Goal: Task Accomplishment & Management: Manage account settings

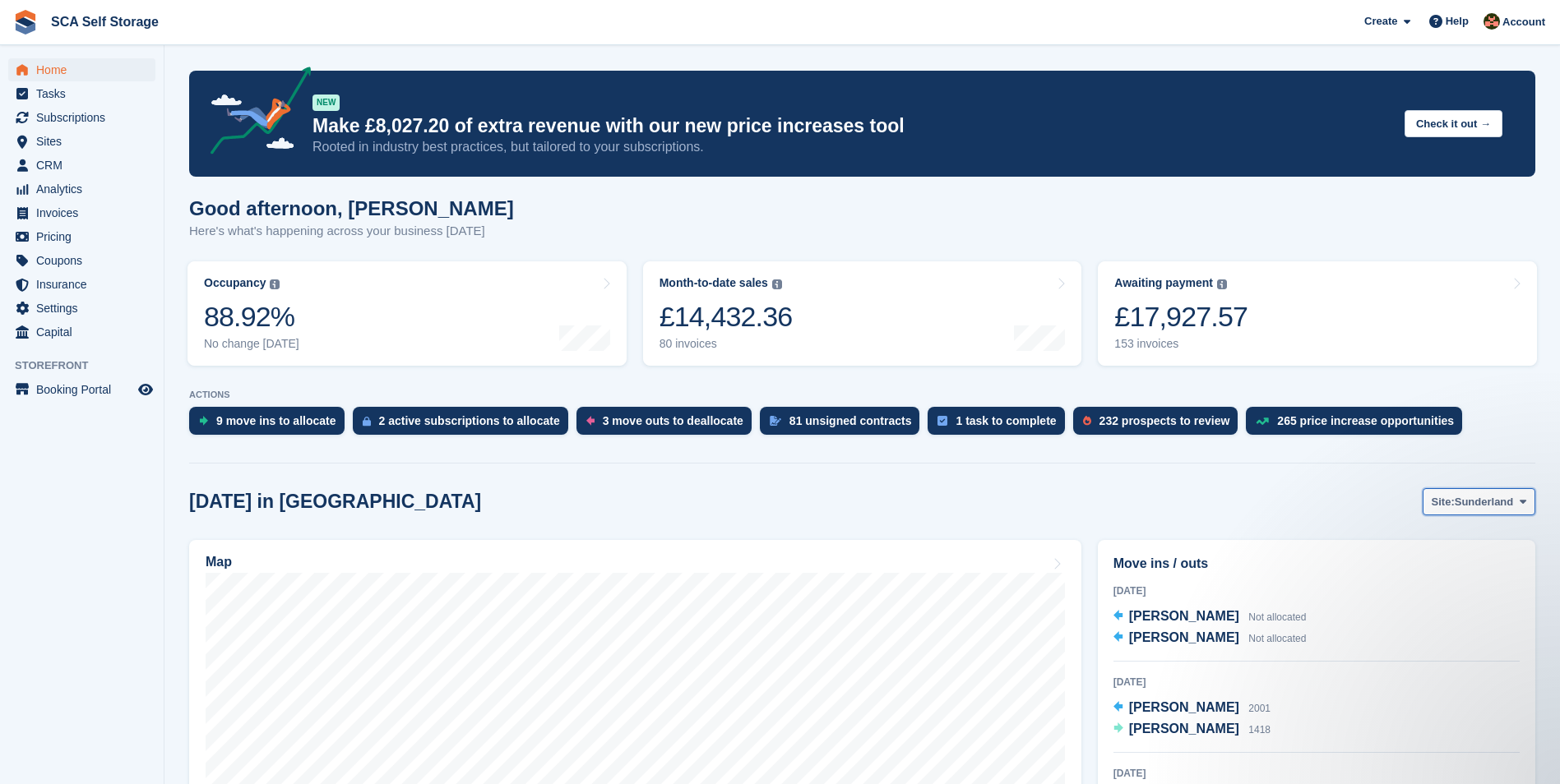
click at [1477, 506] on span "Sunderland" at bounding box center [1484, 503] width 59 height 17
click at [1450, 567] on link "[GEOGRAPHIC_DATA]" at bounding box center [1454, 571] width 148 height 30
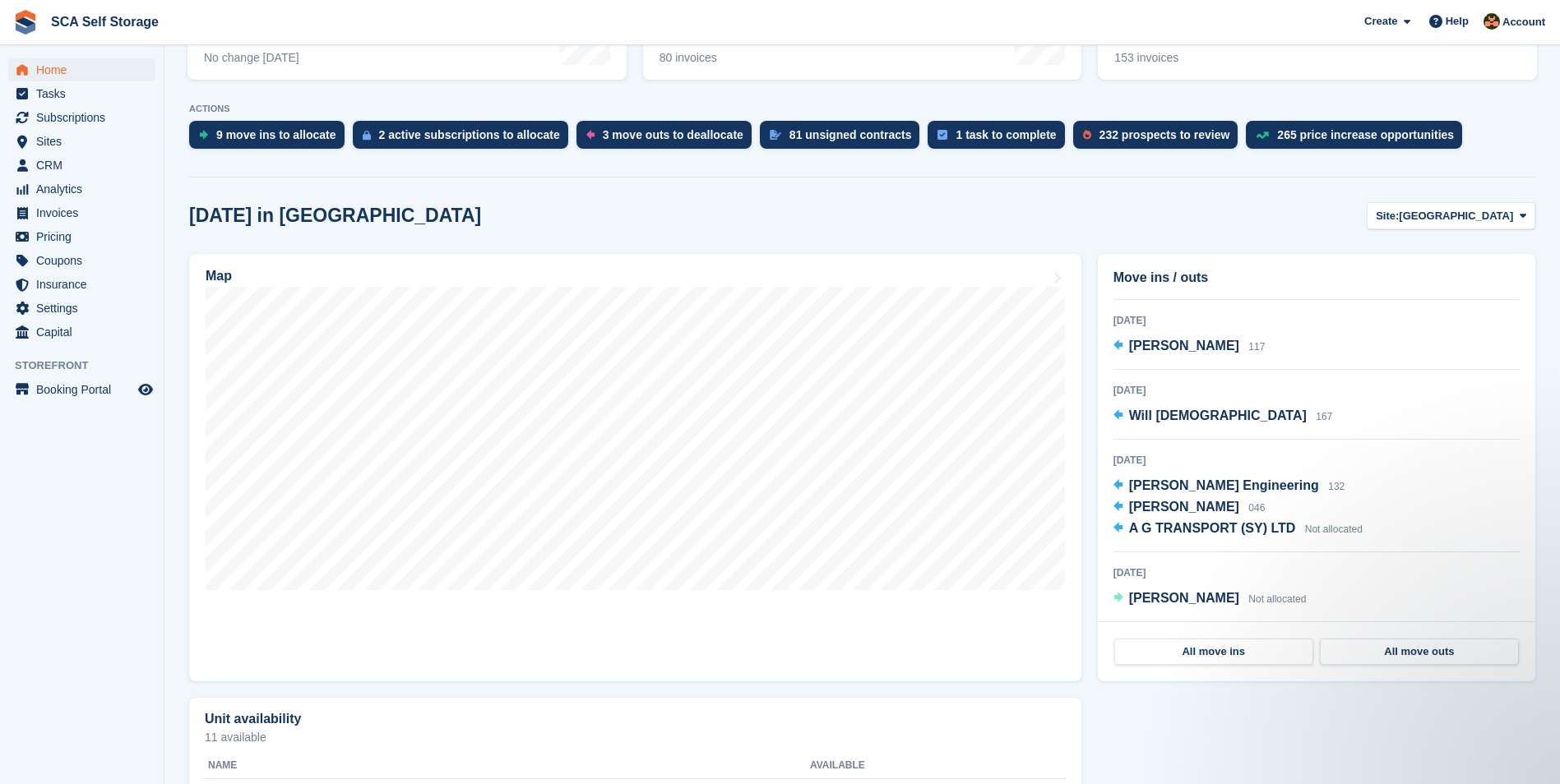
scroll to position [288, 0]
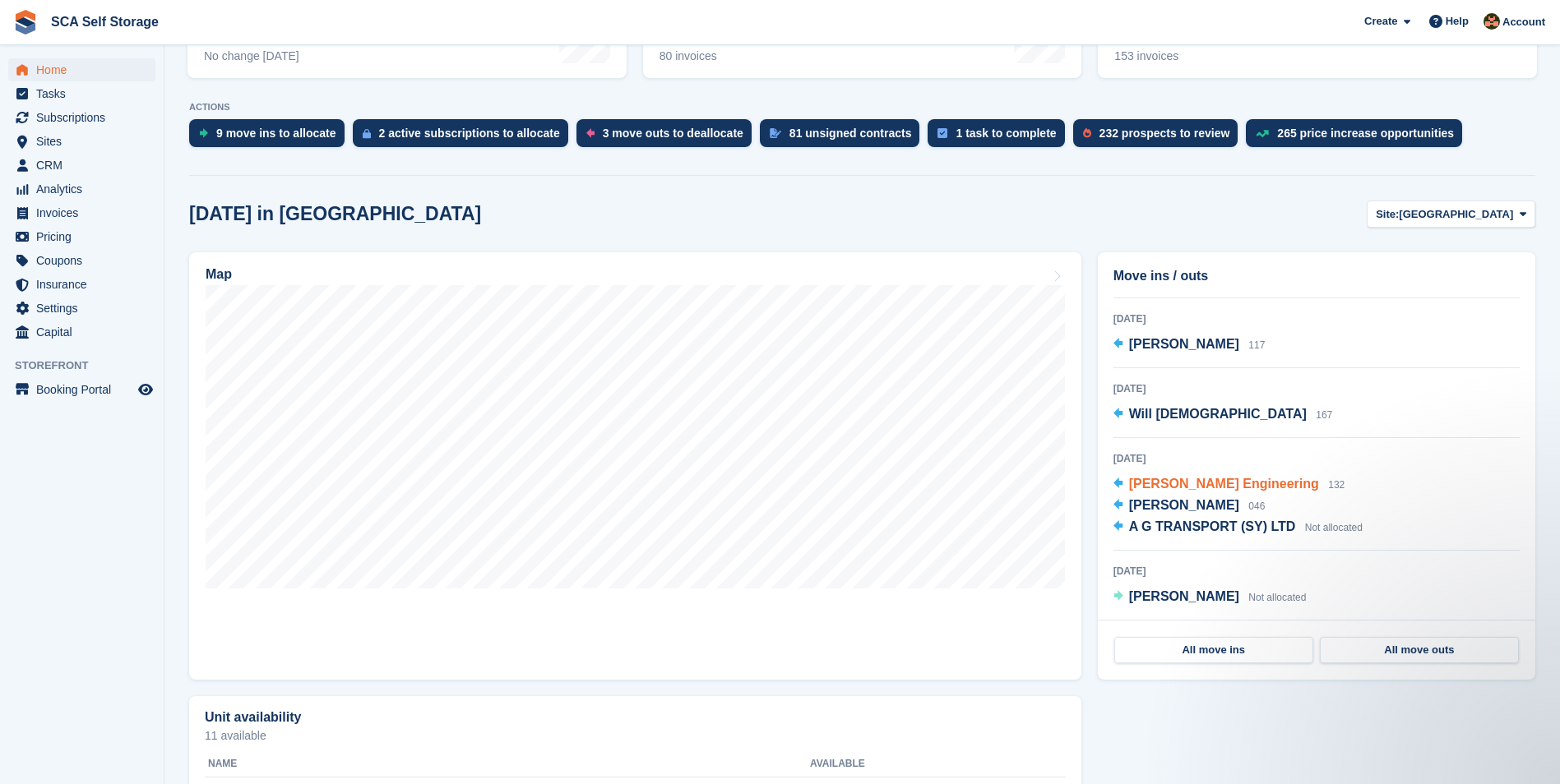
click at [1305, 487] on span "Adam Holden - Bahder Engineering" at bounding box center [1224, 483] width 189 height 14
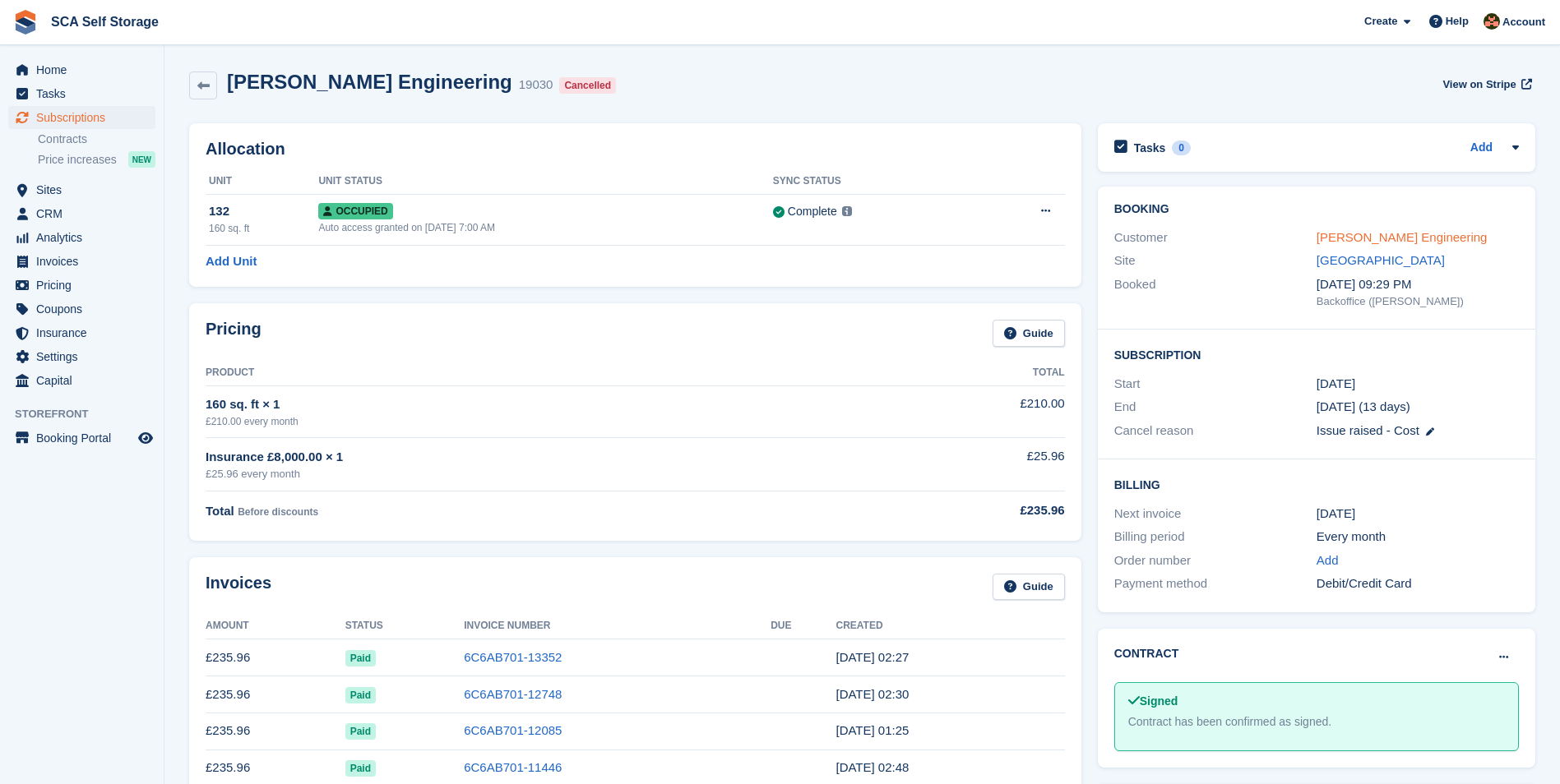
click at [1436, 230] on link "Adam Holden - Bahder Engineering" at bounding box center [1401, 236] width 171 height 14
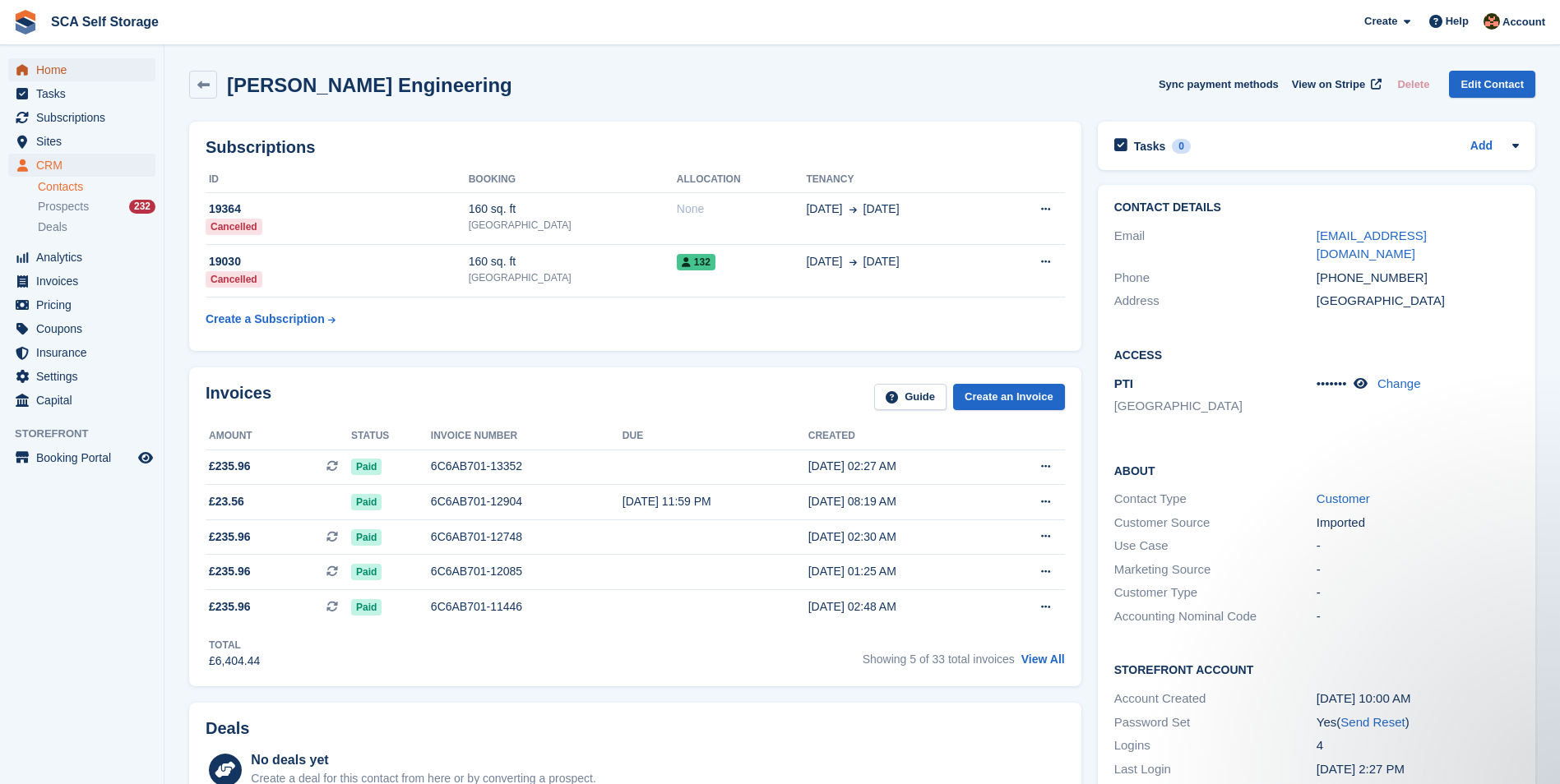
click at [67, 64] on span "Home" at bounding box center [85, 69] width 98 height 23
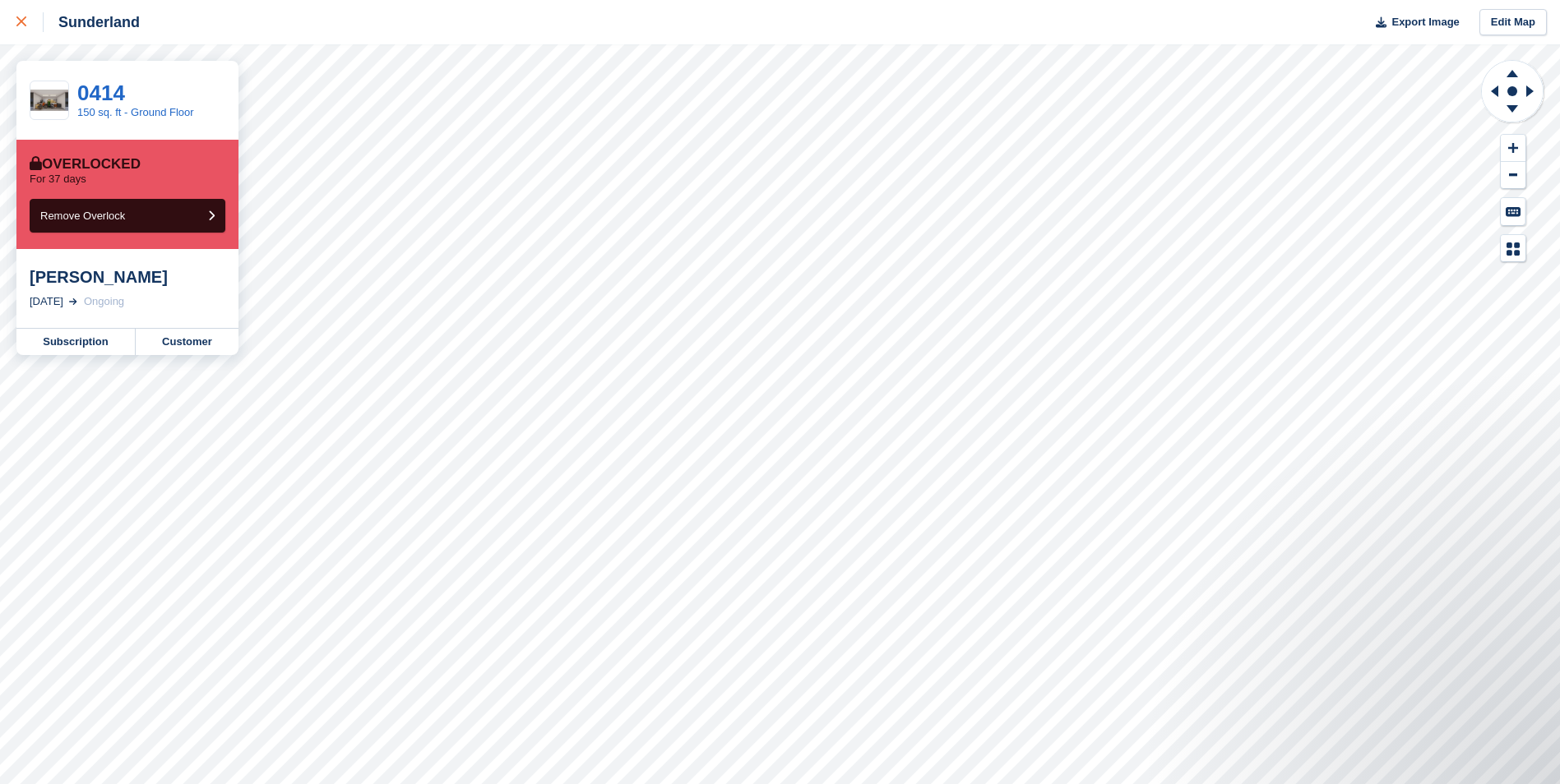
drag, startPoint x: 20, startPoint y: 25, endPoint x: 30, endPoint y: 37, distance: 15.6
click at [20, 25] on icon at bounding box center [22, 22] width 10 height 10
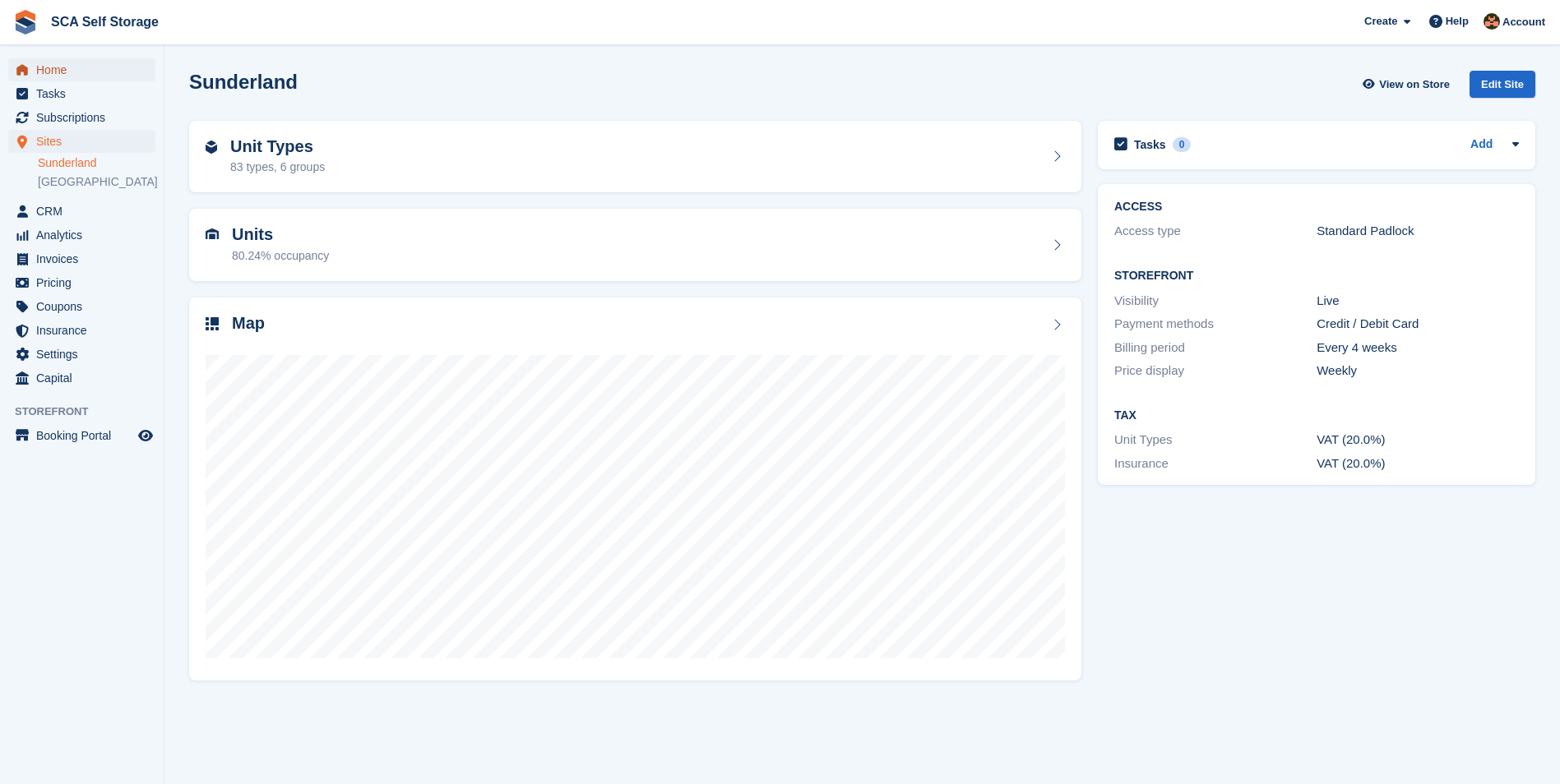
click at [68, 76] on span "Home" at bounding box center [85, 69] width 98 height 23
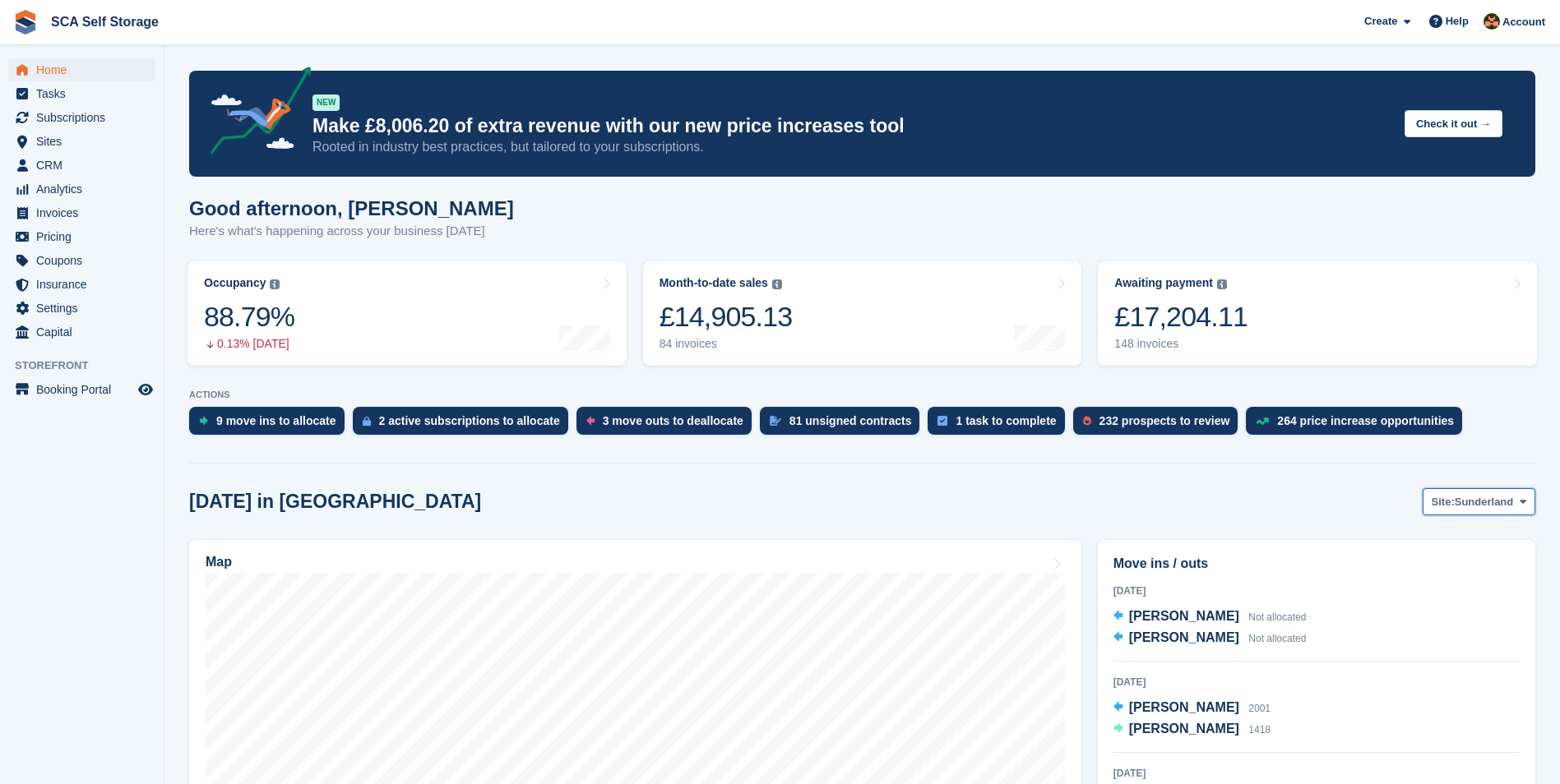
click at [1473, 506] on span "Sunderland" at bounding box center [1484, 503] width 59 height 17
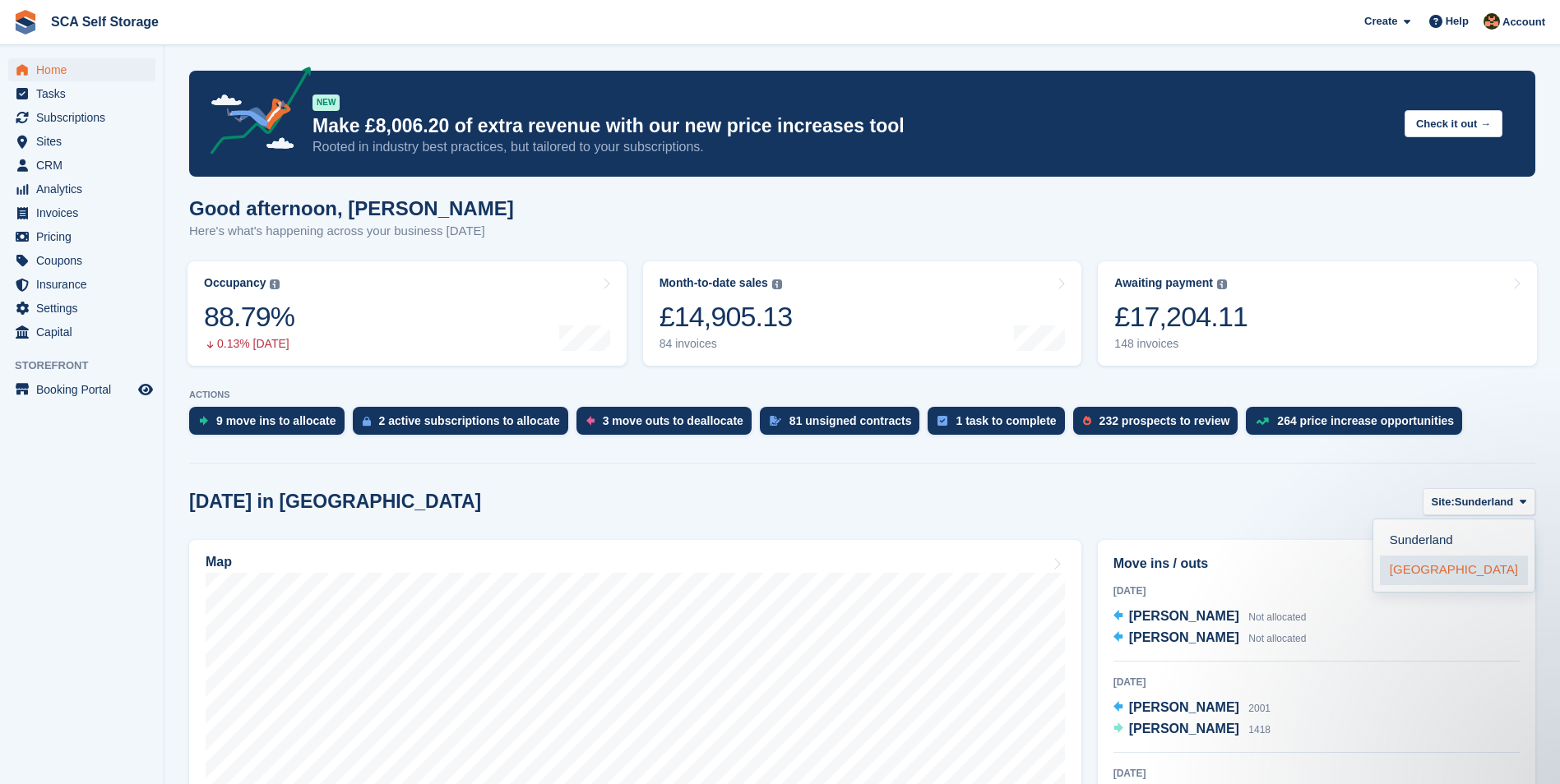
click at [1425, 575] on link "Sheffield" at bounding box center [1454, 571] width 148 height 30
